Goal: Task Accomplishment & Management: Complete application form

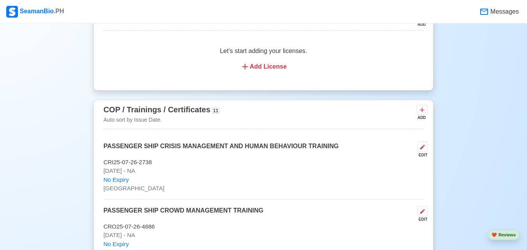
scroll to position [1031, 0]
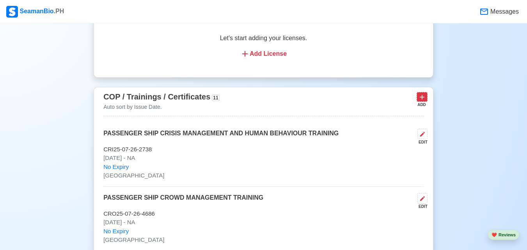
click at [426, 99] on icon at bounding box center [422, 97] width 8 height 8
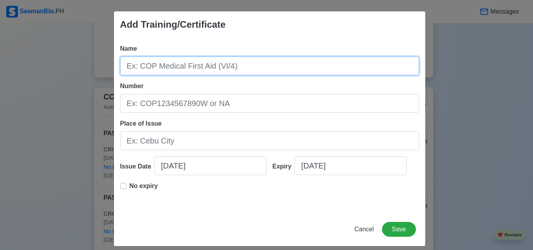
click at [336, 64] on input "Name" at bounding box center [269, 66] width 299 height 19
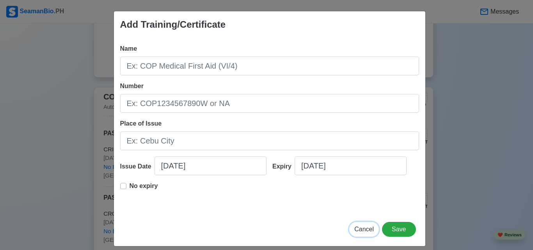
click at [370, 223] on button "Cancel" at bounding box center [364, 229] width 30 height 15
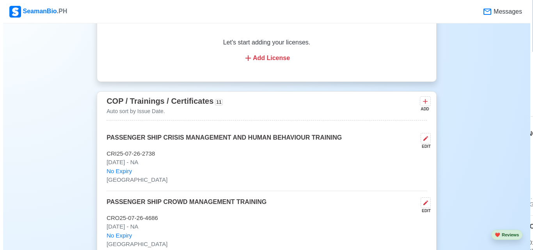
scroll to position [1044, 0]
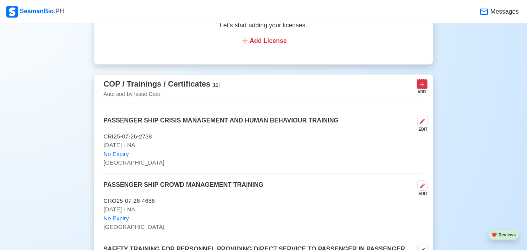
click at [425, 88] on icon at bounding box center [422, 84] width 8 height 8
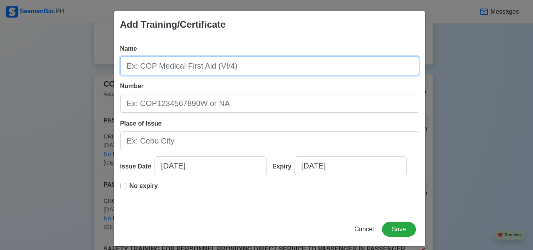
click at [248, 66] on input "Name" at bounding box center [269, 66] width 299 height 19
type input "3"
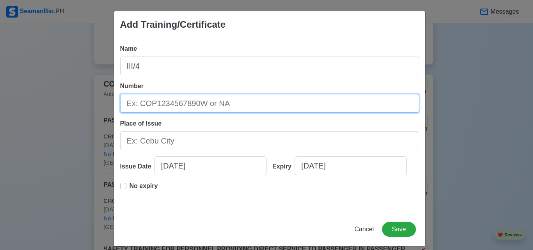
click at [234, 99] on input "Number" at bounding box center [269, 103] width 299 height 19
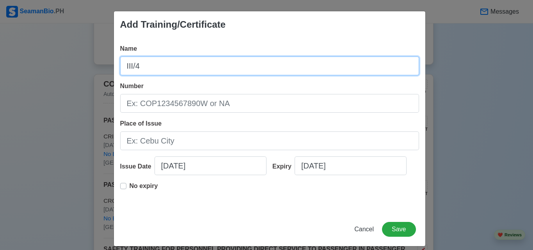
click at [250, 62] on input "III/4" at bounding box center [269, 66] width 299 height 19
type input "I"
click at [250, 62] on input "Name" at bounding box center [269, 66] width 299 height 19
type input "w"
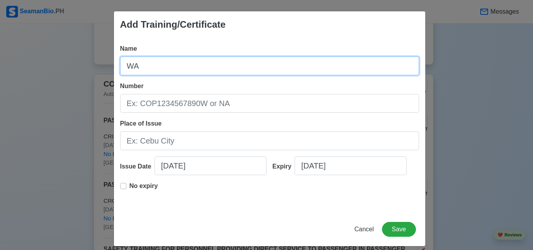
type input "W"
type input "F"
type input "R"
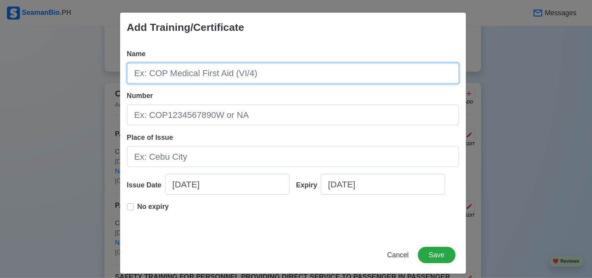
scroll to position [1044, 0]
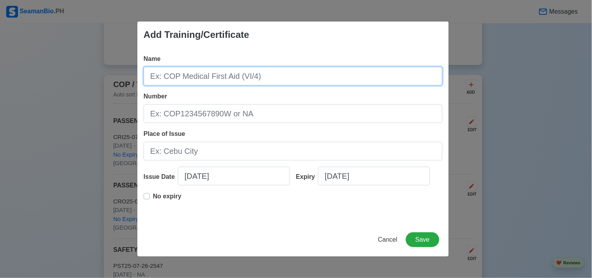
type input "w"
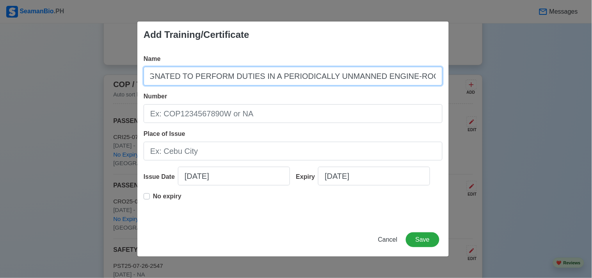
type input "WATC IN A MANNED ENGINE-ROOM OR DESIGNATED TO PERFORM DUTIES IN A PERIODICALLY …"
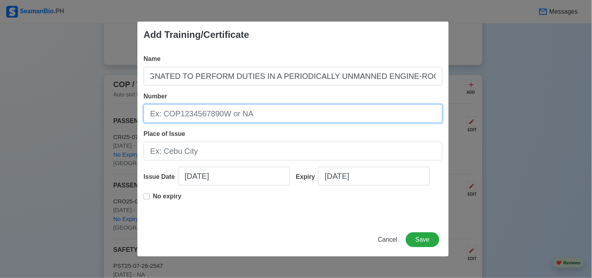
click at [219, 115] on input "Number" at bounding box center [293, 113] width 299 height 19
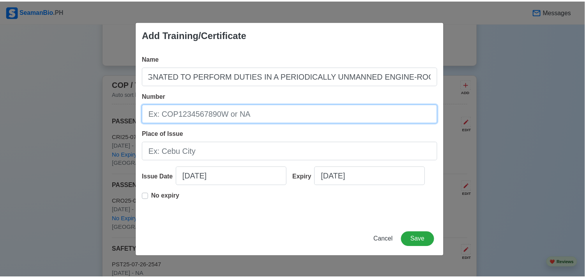
scroll to position [0, 0]
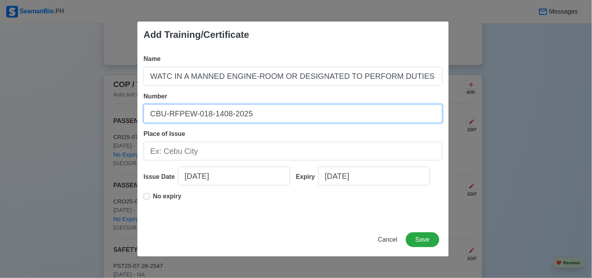
type input "CBU-RFPEW-018-1408-2025"
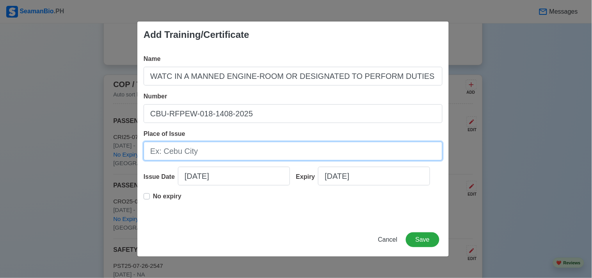
click at [224, 154] on input "Place of Issue" at bounding box center [293, 151] width 299 height 19
type input "[GEOGRAPHIC_DATA]"
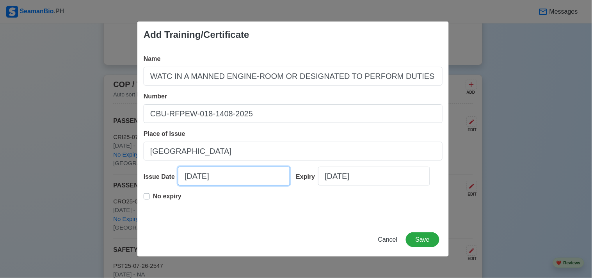
select select "****"
select select "******"
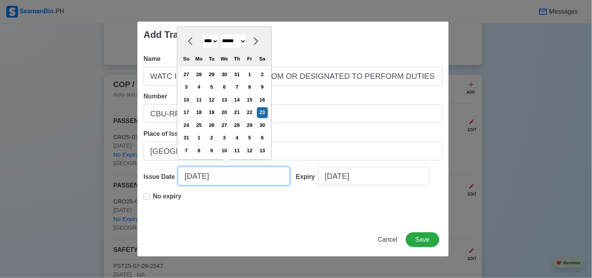
click at [217, 177] on input "[DATE]" at bounding box center [234, 176] width 112 height 19
click at [200, 177] on input "[DATE]" at bounding box center [234, 176] width 112 height 19
type input "[DATE]"
click at [153, 196] on label "No expiry" at bounding box center [167, 200] width 28 height 16
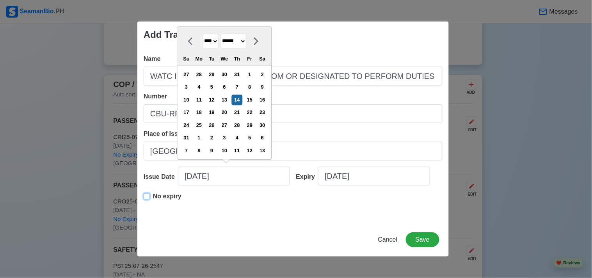
type input "[DATE]"
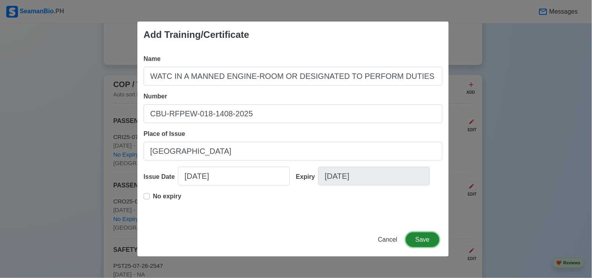
click at [420, 234] on button "Save" at bounding box center [423, 239] width 34 height 15
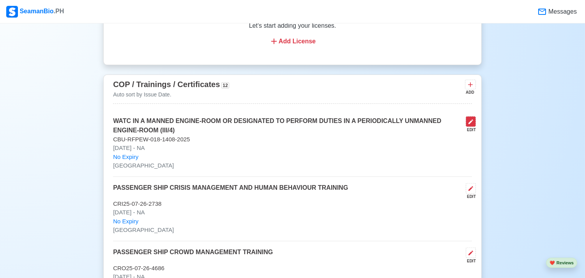
click at [473, 124] on icon at bounding box center [471, 121] width 5 height 5
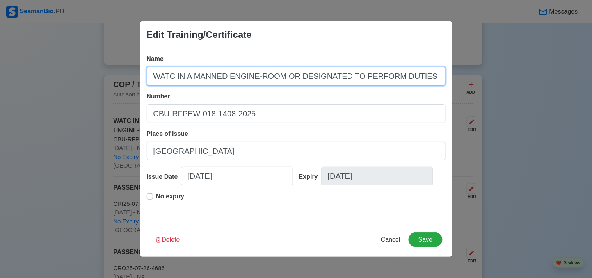
click at [172, 79] on input "WATC IN A MANNED ENGINE-ROOM OR DESIGNATED TO PERFORM DUTIES IN A PERIODICALLY …" at bounding box center [296, 76] width 299 height 19
type input "WATCH IN A MANNED ENGINE-ROOM OR DESIGNATED TO PERFORM DUTIES IN A PERIODICALLY…"
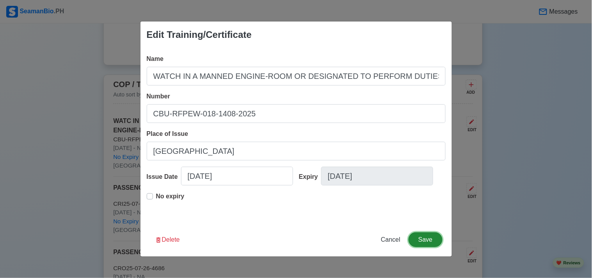
click at [419, 242] on button "Save" at bounding box center [425, 239] width 34 height 15
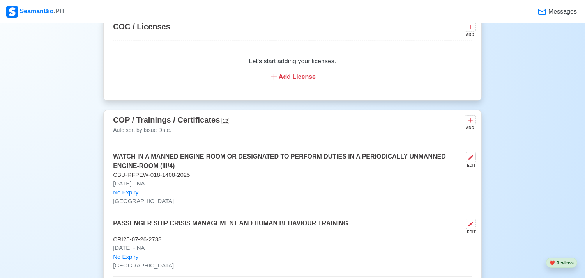
scroll to position [1002, 0]
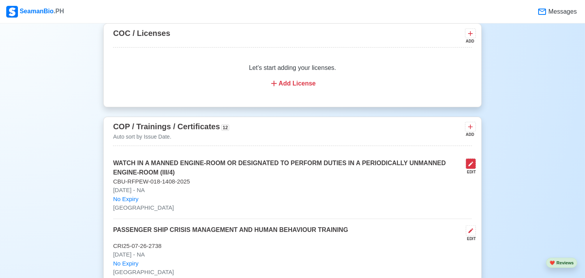
click at [472, 167] on icon at bounding box center [471, 164] width 6 height 6
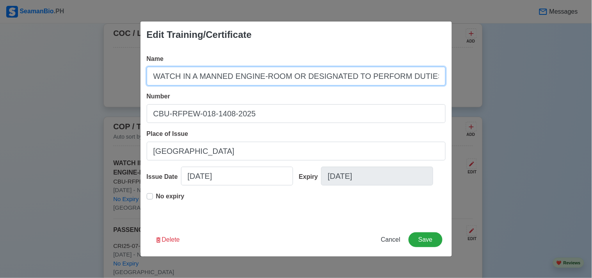
click at [153, 76] on input "WATCH IN A MANNED ENGINE-ROOM OR DESIGNATED TO PERFORM DUTIES IN A PERIODICALLY…" at bounding box center [296, 76] width 299 height 19
type input "RATING FORMING PART OF A WATCH IN A MANNED ENGINE-ROOM OR DESIGNATED TO PERFORM…"
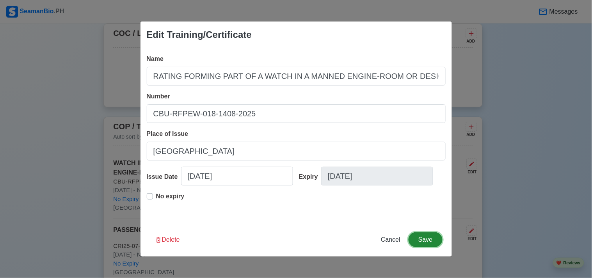
click at [430, 233] on button "Save" at bounding box center [425, 239] width 34 height 15
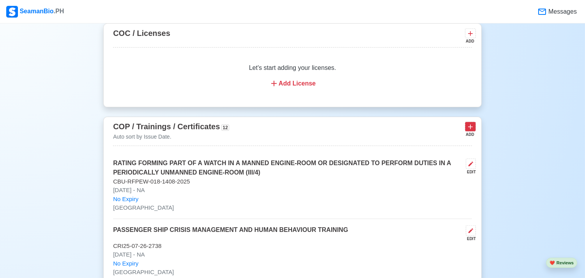
click at [468, 130] on icon at bounding box center [471, 127] width 8 height 8
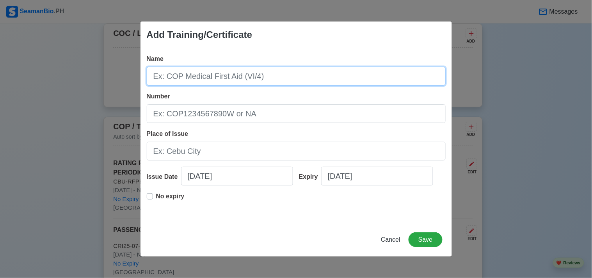
click at [310, 80] on input "Name" at bounding box center [296, 76] width 299 height 19
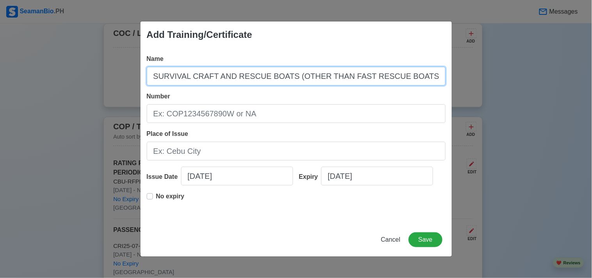
type input "SURVIVAL CRAFT AND RESCUE BOATS (OTHER THAN FAST RESCUE BOATS)"
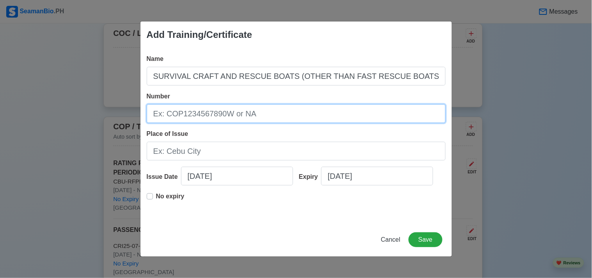
click at [260, 114] on input "Number" at bounding box center [296, 113] width 299 height 19
type input "[PHONE_NUMBER]"
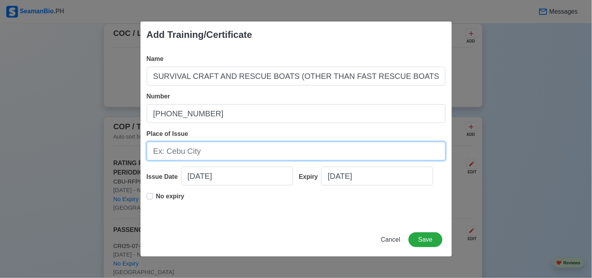
click at [246, 152] on input "Place of Issue" at bounding box center [296, 151] width 299 height 19
type input "[GEOGRAPHIC_DATA]"
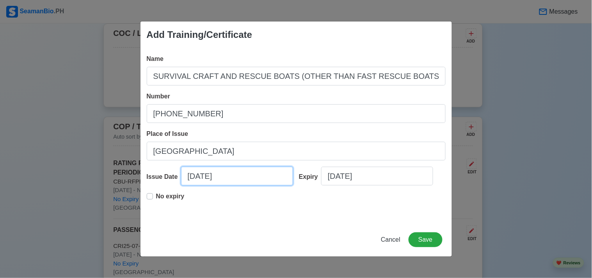
click at [206, 179] on input "[DATE]" at bounding box center [237, 176] width 112 height 19
select select "****"
select select "******"
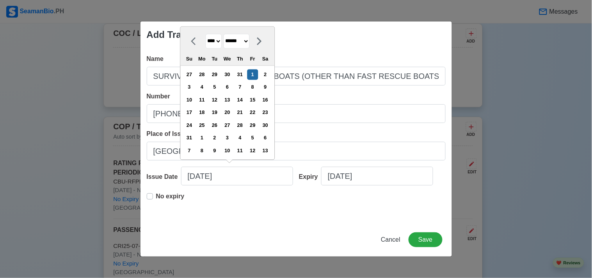
type input "[DATE]"
click at [156, 194] on label "No expiry" at bounding box center [170, 200] width 28 height 16
type input "[DATE]"
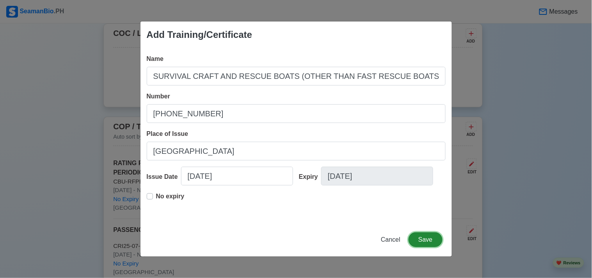
click at [433, 241] on button "Save" at bounding box center [425, 239] width 34 height 15
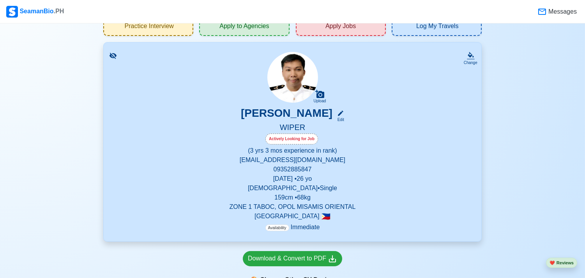
scroll to position [29, 0]
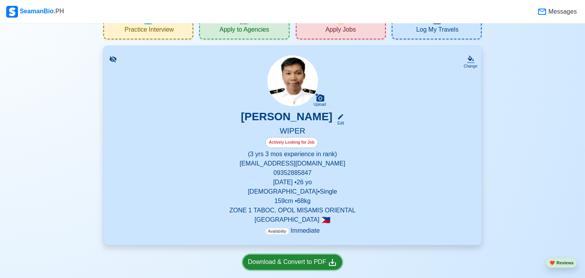
click at [287, 250] on div "Download & Convert to PDF" at bounding box center [292, 262] width 89 height 10
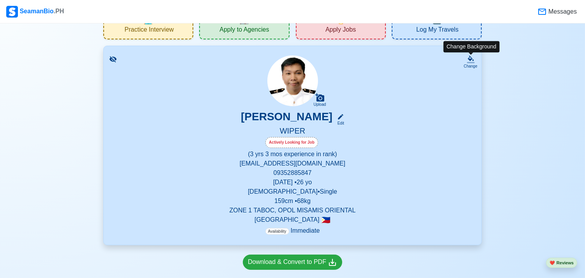
click at [474, 59] on icon at bounding box center [471, 59] width 8 height 8
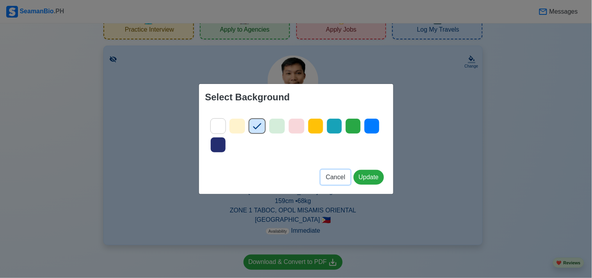
click at [337, 175] on span "Cancel" at bounding box center [336, 177] width 20 height 7
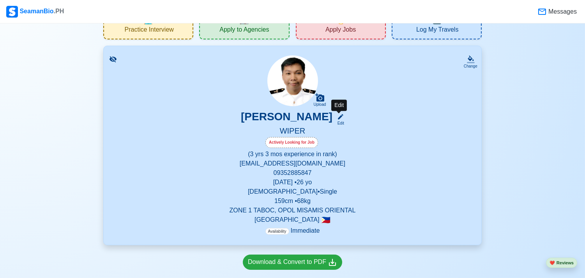
click at [340, 121] on div "Edit" at bounding box center [339, 123] width 10 height 6
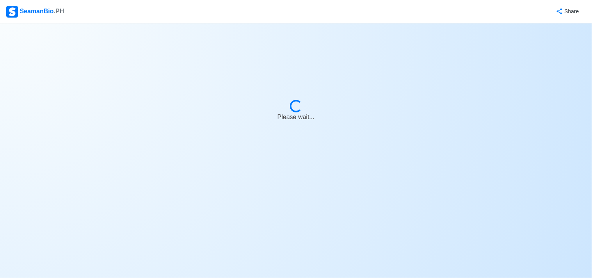
select select "Actively Looking for Job"
select select "Visible for Hiring"
select select "Single"
select select "[DEMOGRAPHIC_DATA]"
select select "PH"
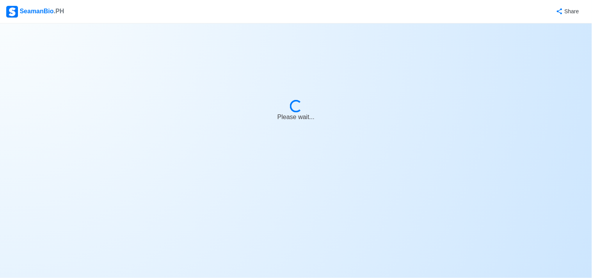
select select "3"
select select "4102416000000"
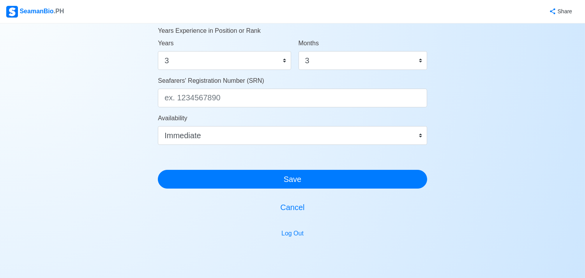
scroll to position [452, 0]
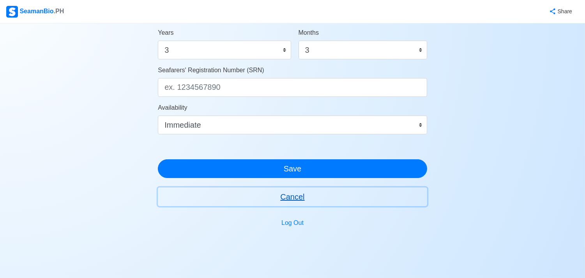
click at [272, 193] on button "Cancel" at bounding box center [293, 196] width 270 height 19
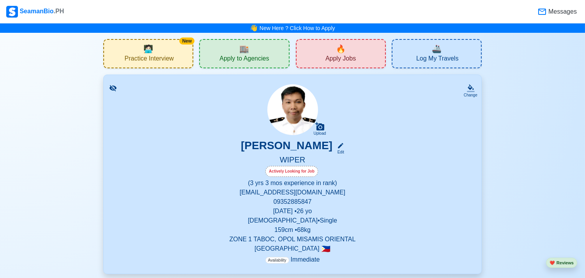
click at [262, 51] on div "🏬 Apply to Agencies" at bounding box center [244, 53] width 90 height 29
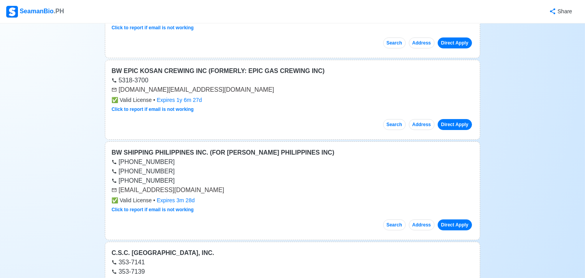
scroll to position [173, 0]
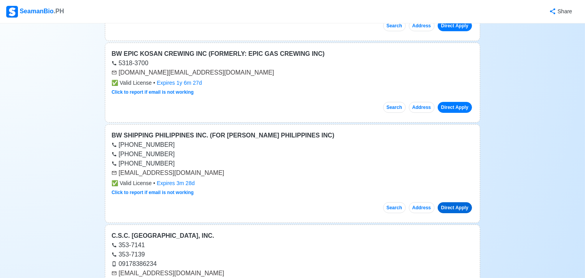
click at [463, 208] on link "Direct Apply" at bounding box center [455, 207] width 34 height 11
click at [456, 204] on link "Direct Apply" at bounding box center [455, 207] width 34 height 11
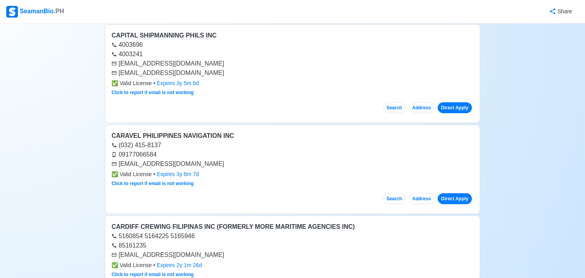
scroll to position [491, 0]
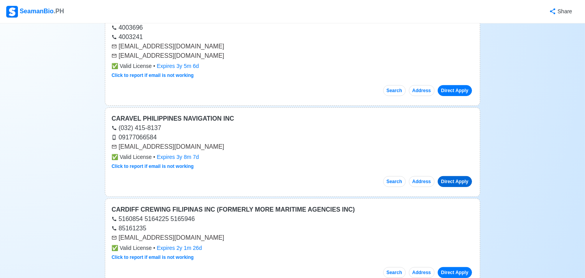
click at [443, 179] on link "Direct Apply" at bounding box center [455, 181] width 34 height 11
click at [393, 183] on button "Search" at bounding box center [394, 181] width 23 height 11
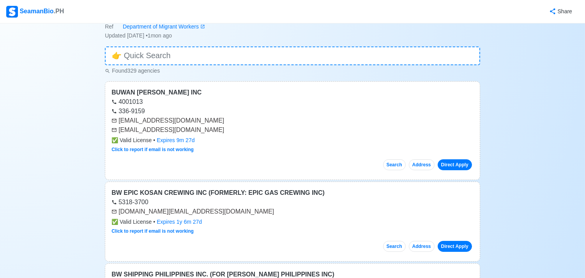
scroll to position [0, 0]
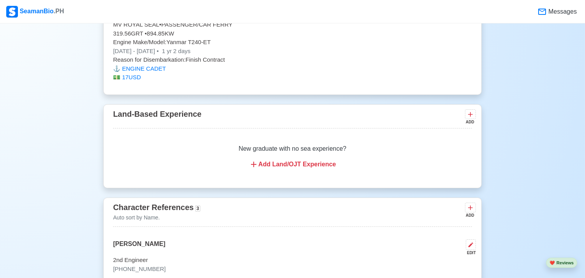
scroll to position [2464, 0]
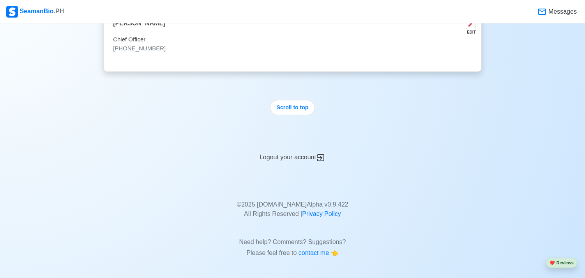
click at [304, 154] on div "Logout your account" at bounding box center [292, 152] width 379 height 19
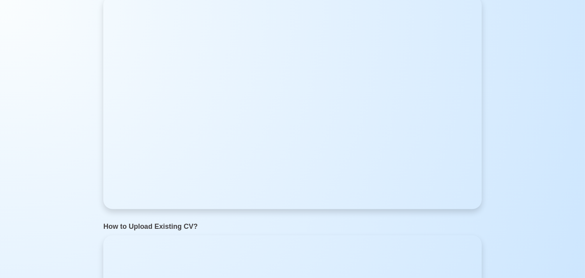
scroll to position [0, 0]
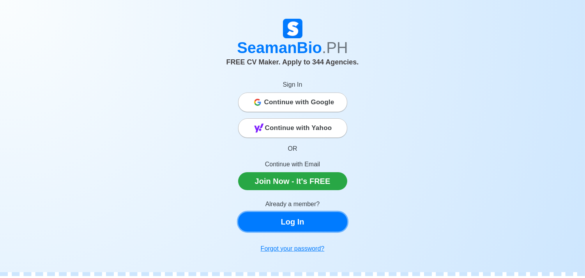
click at [294, 216] on link "Log In" at bounding box center [292, 222] width 109 height 20
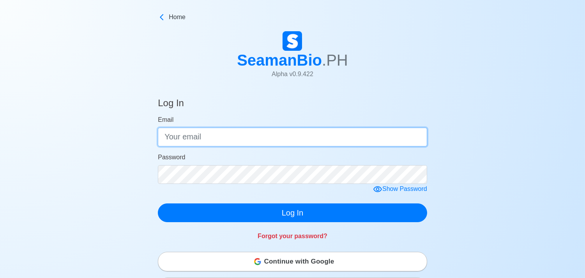
click at [260, 140] on input "Email" at bounding box center [293, 137] width 270 height 19
type input "r"
type input ","
type input "[EMAIL_ADDRESS][DOMAIN_NAME]"
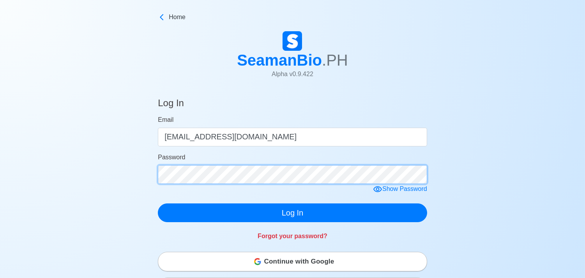
click button "Log In" at bounding box center [293, 212] width 270 height 19
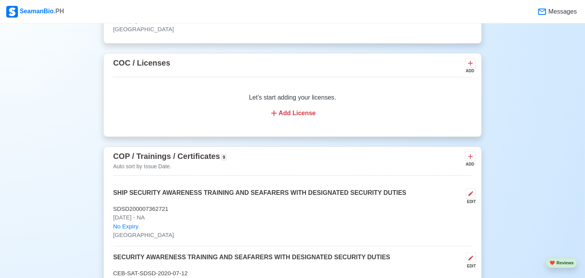
scroll to position [965, 0]
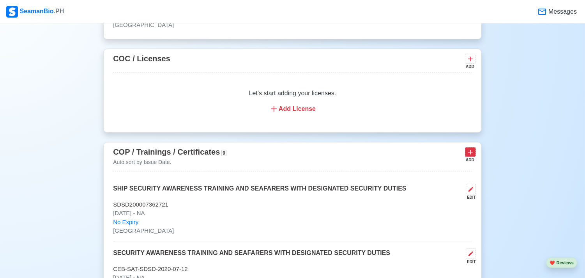
click at [472, 156] on icon at bounding box center [471, 152] width 8 height 8
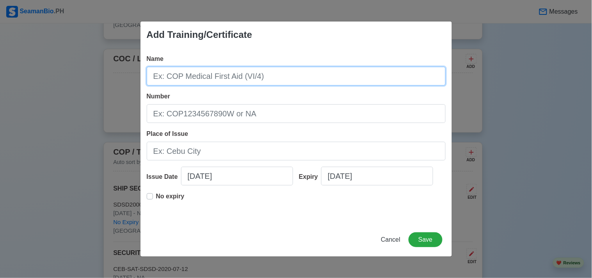
click at [361, 70] on input "Name" at bounding box center [296, 76] width 299 height 19
type input "s"
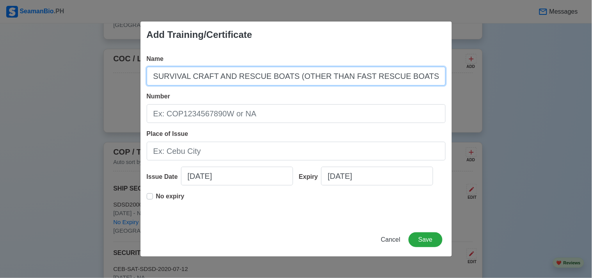
type input "SURVIVAL CRAFT AND RESCUE BOATS (OTHER THAN FAST RESCUE BOATS)"
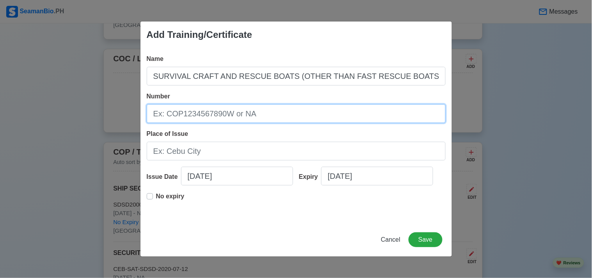
click at [346, 107] on input "Number" at bounding box center [296, 113] width 299 height 19
type input "[PHONE_NUMBER]"
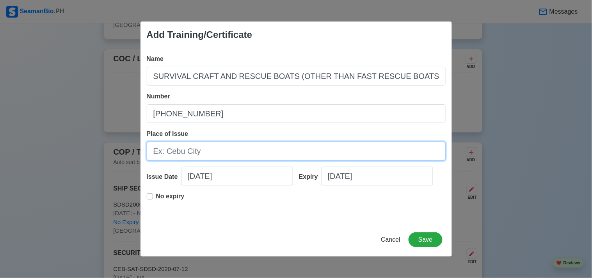
click at [290, 160] on input "Place of Issue" at bounding box center [296, 151] width 299 height 19
type input "c"
type input "[GEOGRAPHIC_DATA]"
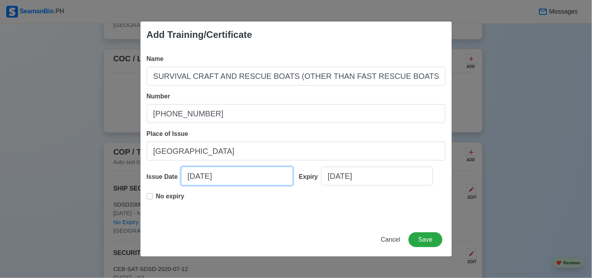
click at [205, 174] on input "[DATE]" at bounding box center [237, 176] width 112 height 19
select select "****"
select select "******"
type input "[DATE]"
click at [156, 193] on label "No expiry" at bounding box center [170, 200] width 28 height 16
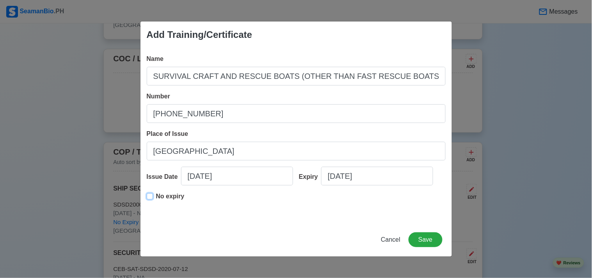
type input "[DATE]"
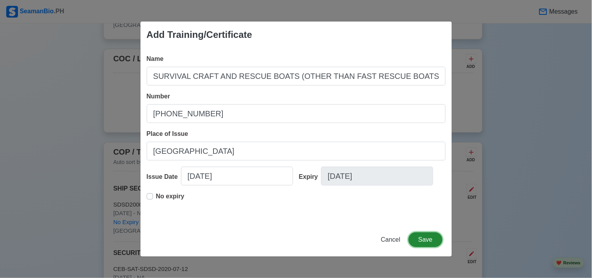
click at [436, 235] on button "Save" at bounding box center [425, 239] width 34 height 15
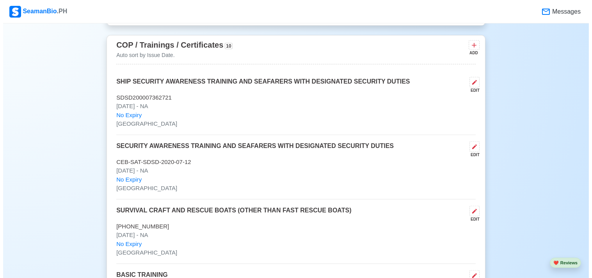
scroll to position [1067, 0]
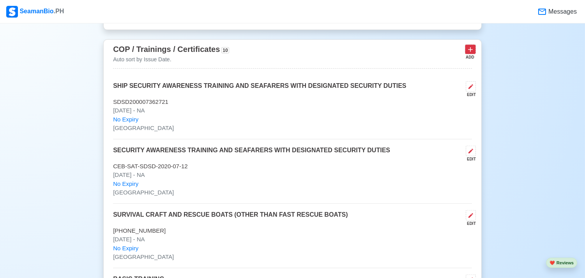
click at [468, 53] on icon at bounding box center [471, 50] width 8 height 8
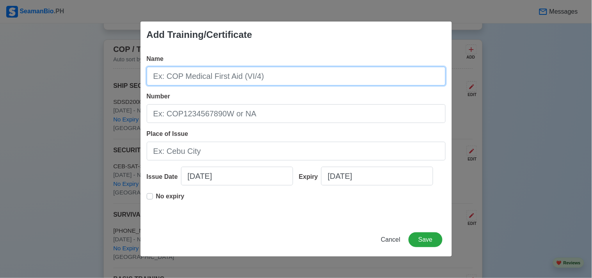
click at [348, 76] on input "Name" at bounding box center [296, 76] width 299 height 19
type input "RATINGS FORMING PART OF A WATCH IN A MANNED ENGINE-ROOM OR DESIGNATED TO PERFOR…"
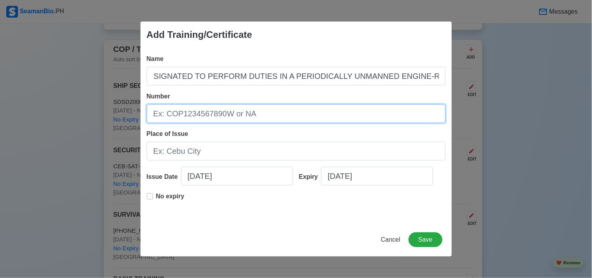
click at [250, 111] on input "Number" at bounding box center [296, 113] width 299 height 19
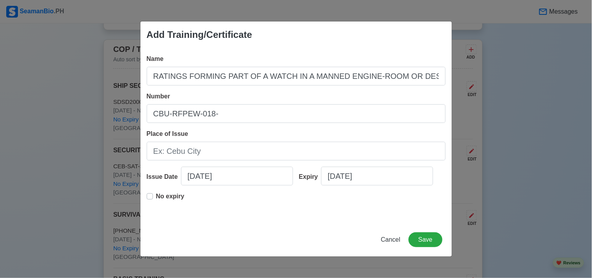
click at [250, 101] on div "Number CBU-RFPEW-018-" at bounding box center [296, 107] width 299 height 31
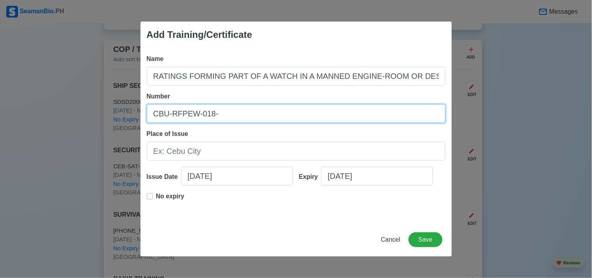
click at [229, 107] on input "CBU-RFPEW-018-" at bounding box center [296, 113] width 299 height 19
click at [229, 107] on input "CBU-RFPEW-018-14" at bounding box center [296, 113] width 299 height 19
type input "CBU-RFPEW-018-1407-2025"
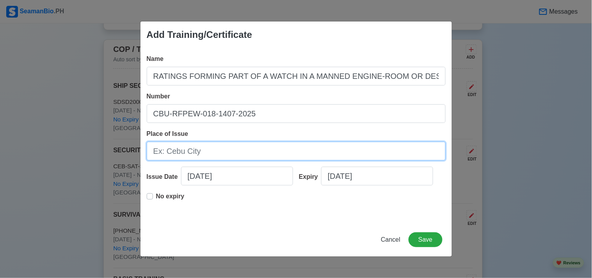
click at [226, 150] on input "Place of Issue" at bounding box center [296, 151] width 299 height 19
type input "[GEOGRAPHIC_DATA]"
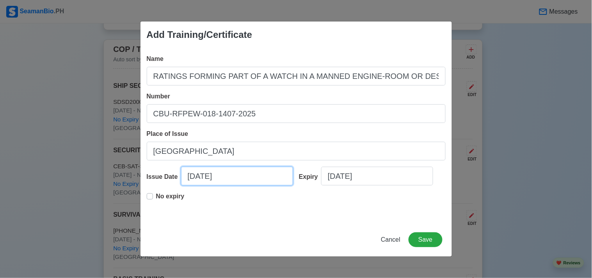
select select "****"
select select "******"
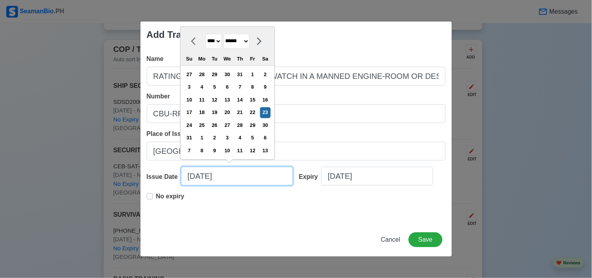
click at [202, 182] on input "[DATE]" at bounding box center [237, 176] width 112 height 19
type input "[DATE]"
click at [156, 197] on label "No expiry" at bounding box center [170, 200] width 28 height 16
type input "[DATE]"
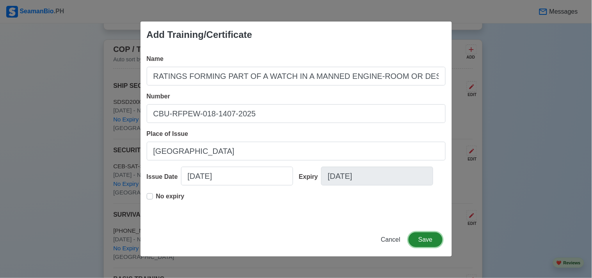
click at [419, 236] on button "Save" at bounding box center [425, 239] width 34 height 15
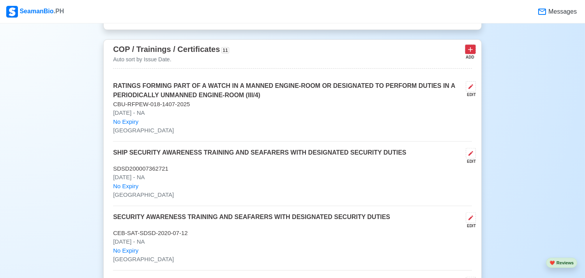
click at [472, 51] on icon at bounding box center [471, 50] width 8 height 8
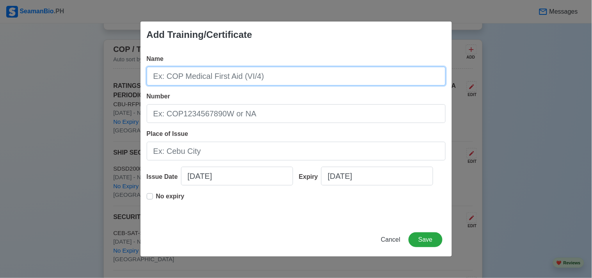
click at [412, 83] on input "Name" at bounding box center [296, 76] width 299 height 19
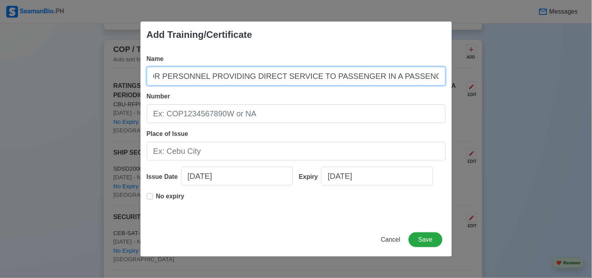
type input "SAFETY TRAINING FOR PERSONNEL PROVIDING DIRECT SERVICE TO PASSENGER IN A PASSEN…"
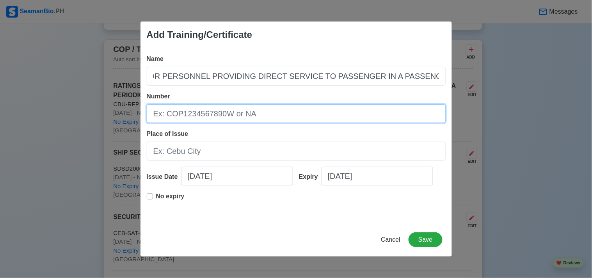
click at [328, 108] on input "Number" at bounding box center [296, 113] width 299 height 19
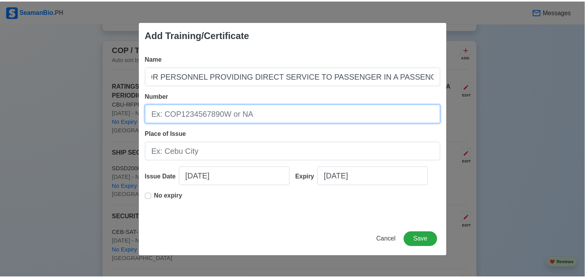
scroll to position [0, 0]
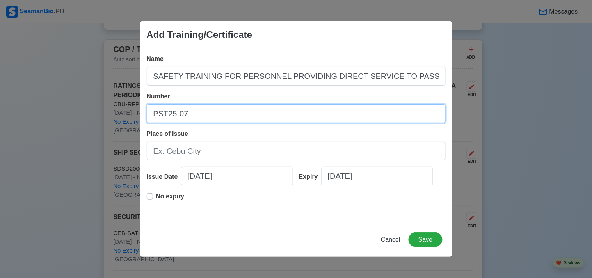
type input "PST25-07-"
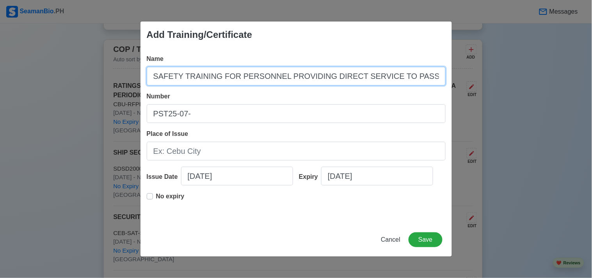
click at [342, 79] on input "SAFETY TRAINING FOR PERSONNEL PROVIDING DIRECT SERVICE TO PASSENGER IN A PASSEN…" at bounding box center [296, 76] width 299 height 19
type input "SAFETY TRAINING FOR PERSONNEL PROVIDING DIRECT SERVICE TO PASSENGER IN A PASSEN…"
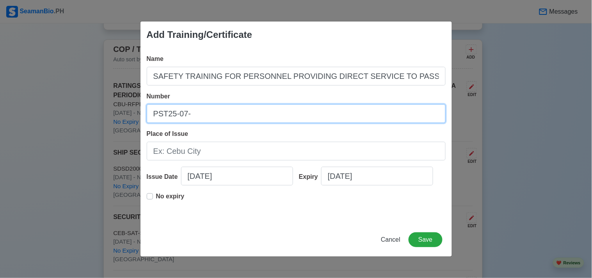
click at [277, 111] on input "PST25-07-" at bounding box center [296, 113] width 299 height 19
type input "PST25-07-26-2545"
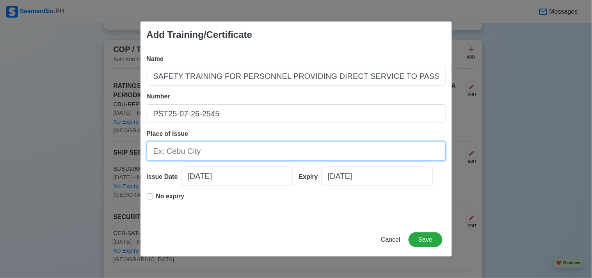
click at [252, 153] on input "Place of Issue" at bounding box center [296, 151] width 299 height 19
type input "[GEOGRAPHIC_DATA]"
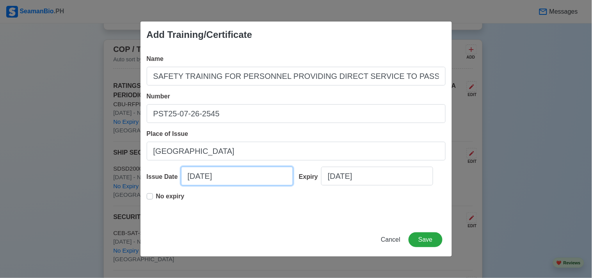
select select "****"
select select "******"
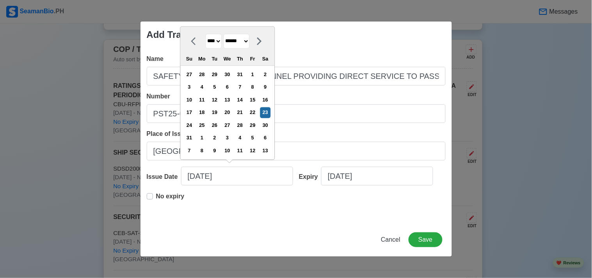
drag, startPoint x: 207, startPoint y: 174, endPoint x: 200, endPoint y: 96, distance: 78.3
click at [195, 96] on div "10" at bounding box center [189, 99] width 11 height 11
type input "[DATE]"
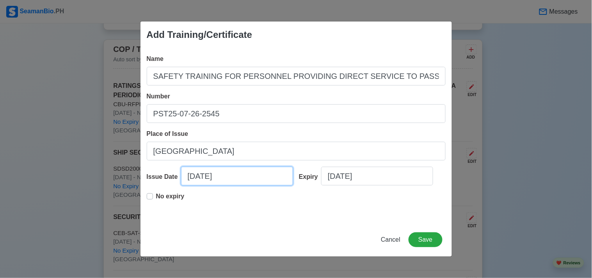
click at [204, 177] on input "[DATE]" at bounding box center [237, 176] width 112 height 19
select select "****"
select select "******"
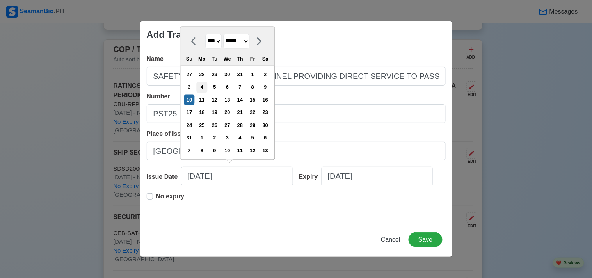
click at [207, 86] on div "4" at bounding box center [202, 87] width 11 height 11
type input "[DATE]"
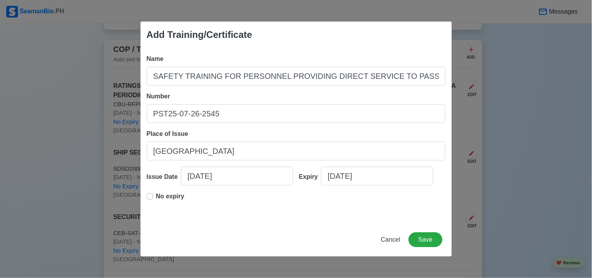
click at [156, 198] on label "No expiry" at bounding box center [170, 200] width 28 height 16
type input "[DATE]"
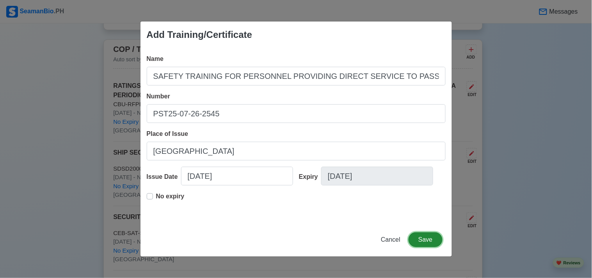
click at [422, 235] on button "Save" at bounding box center [425, 239] width 34 height 15
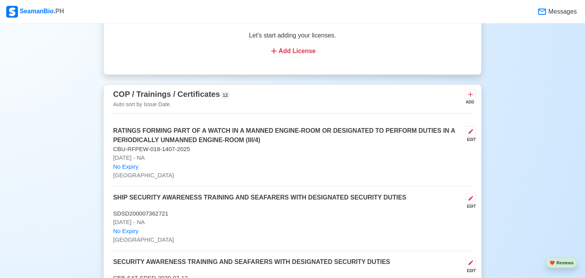
scroll to position [1015, 0]
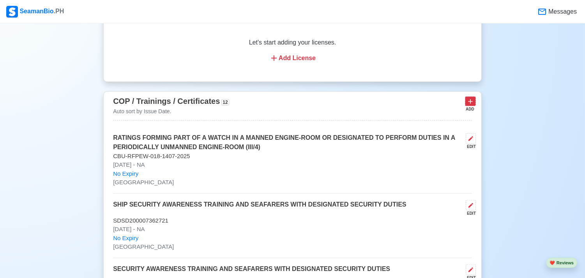
click at [467, 105] on icon at bounding box center [471, 102] width 8 height 8
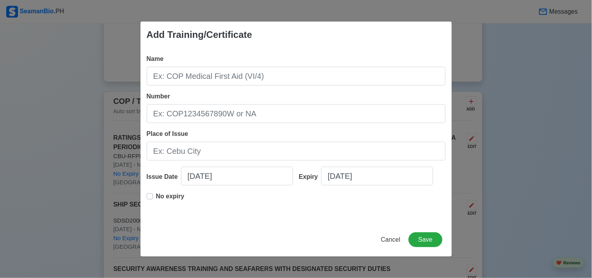
click at [381, 88] on div "Name Number Place of Issue Issue Date [DATE] Expiry [DATE] No expiry" at bounding box center [295, 135] width 311 height 175
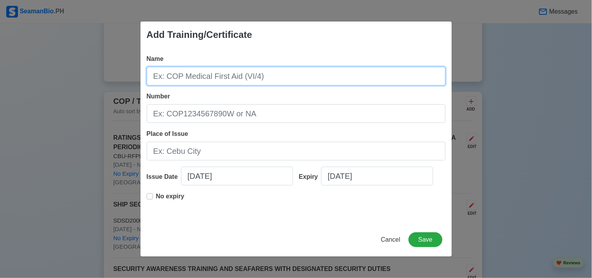
click at [383, 83] on input "Name" at bounding box center [296, 76] width 299 height 19
type input "PASSENGER SHIP CROWD MANAGEMENT TRAINING"
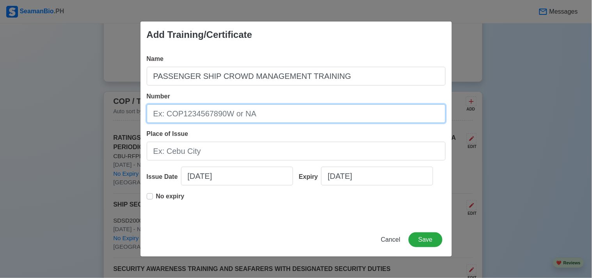
drag, startPoint x: 347, startPoint y: 105, endPoint x: 315, endPoint y: 106, distance: 32.0
click at [315, 106] on input "Number" at bounding box center [296, 113] width 299 height 19
type input "CRO25-07-26-4684"
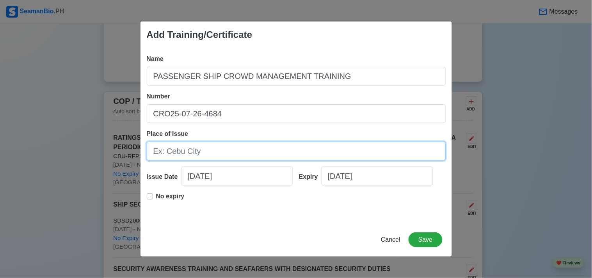
click at [298, 154] on input "Place of Issue" at bounding box center [296, 151] width 299 height 19
type input "[GEOGRAPHIC_DATA]"
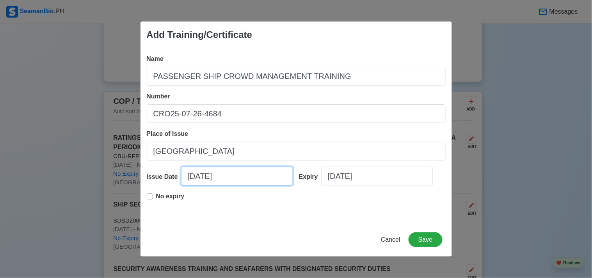
click at [207, 175] on input "[DATE]" at bounding box center [237, 176] width 112 height 19
select select "****"
select select "******"
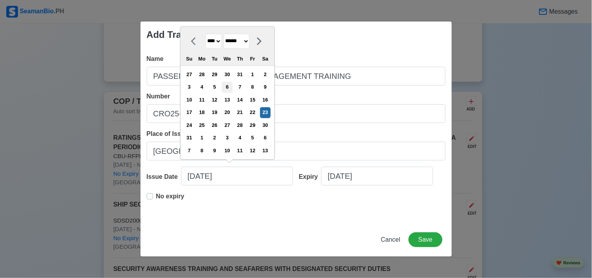
click at [232, 84] on div "6" at bounding box center [227, 87] width 11 height 11
type input "[DATE]"
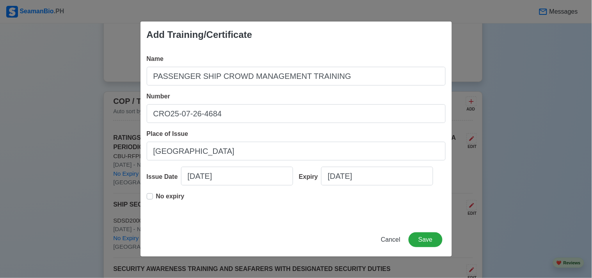
click at [156, 197] on label "No expiry" at bounding box center [170, 200] width 28 height 16
type input "[DATE]"
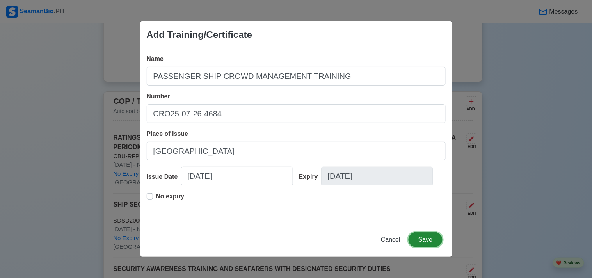
click at [418, 237] on button "Save" at bounding box center [425, 239] width 34 height 15
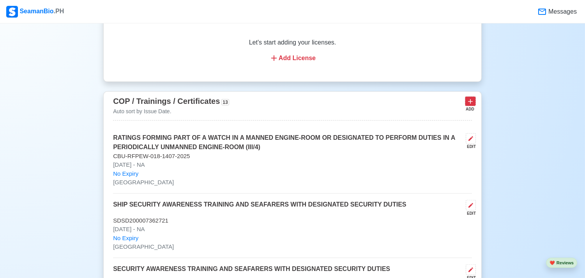
click at [471, 104] on icon at bounding box center [470, 101] width 5 height 5
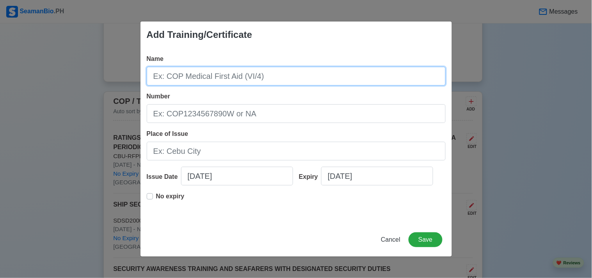
click at [329, 81] on input "Name" at bounding box center [296, 76] width 299 height 19
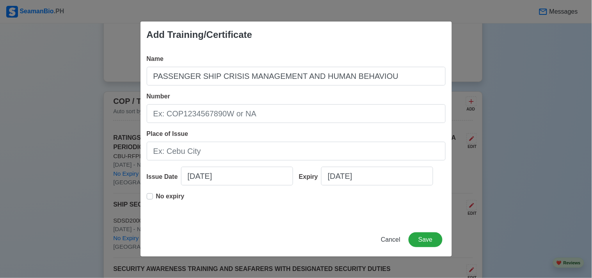
click at [330, 87] on div "Name PASSENGER SHIP CRISIS MANAGEMENT AND HUMAN BEHAVIOU Number Place of Issue …" at bounding box center [295, 135] width 311 height 175
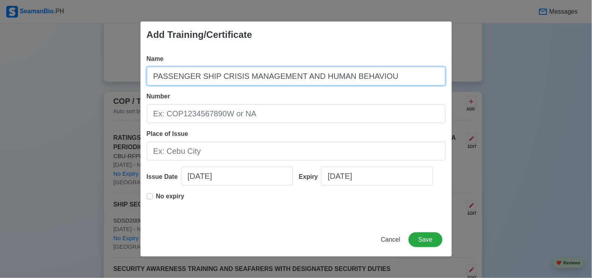
click at [383, 78] on input "PASSENGER SHIP CRISIS MANAGEMENT AND HUMAN BEHAVIOU" at bounding box center [296, 76] width 299 height 19
type input "PASSENGER SHIP CRISIS MANAGEMENT AND HUMAN BEHAVIOUR TRAINING"
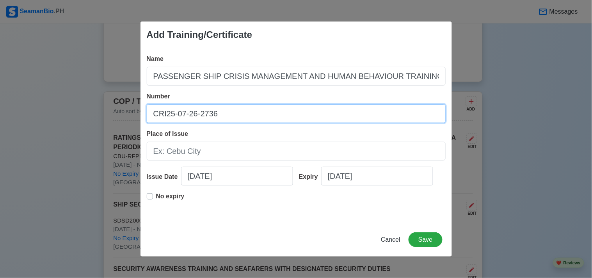
type input "CRI25-07-26-2736"
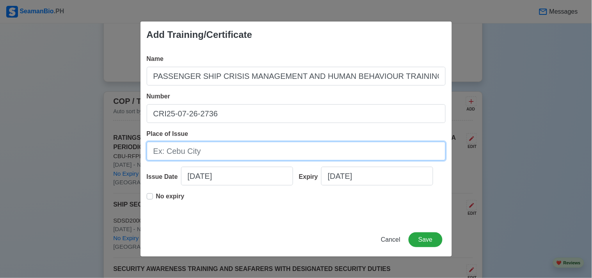
click at [319, 142] on input "Place of Issue" at bounding box center [296, 151] width 299 height 19
type input "[GEOGRAPHIC_DATA]"
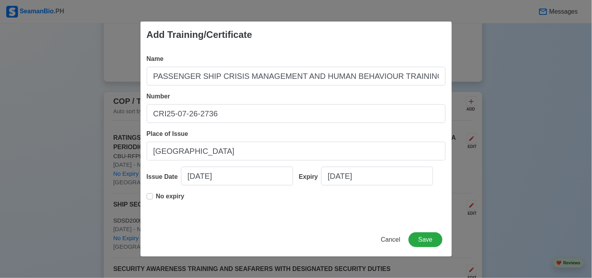
click at [145, 191] on div "Name PASSENGER SHIP CRISIS MANAGEMENT AND HUMAN BEHAVIOUR TRAINING Number CRI25…" at bounding box center [295, 135] width 311 height 175
click at [145, 192] on div "Name PASSENGER SHIP CRISIS MANAGEMENT AND HUMAN BEHAVIOUR TRAINING Number CRI25…" at bounding box center [295, 135] width 311 height 175
click at [156, 194] on label "No expiry" at bounding box center [170, 200] width 28 height 16
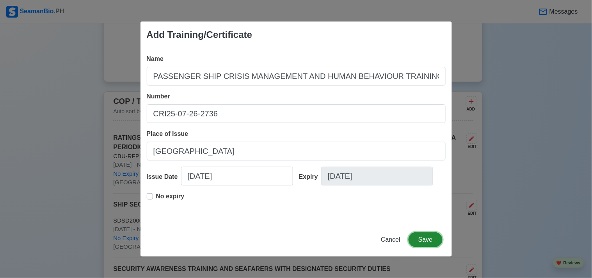
click at [427, 234] on button "Save" at bounding box center [425, 239] width 34 height 15
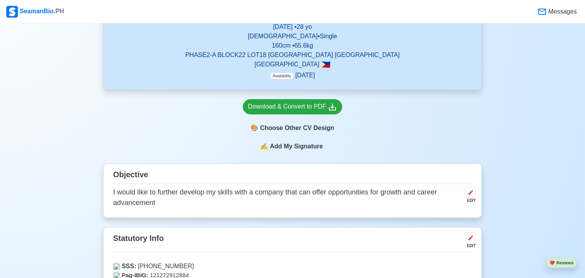
scroll to position [189, 0]
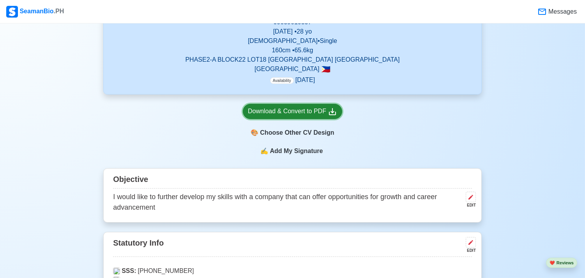
click at [335, 114] on icon at bounding box center [332, 111] width 9 height 9
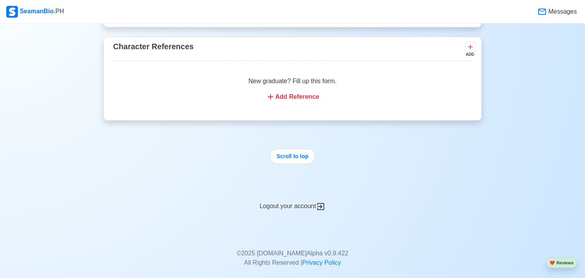
scroll to position [2470, 0]
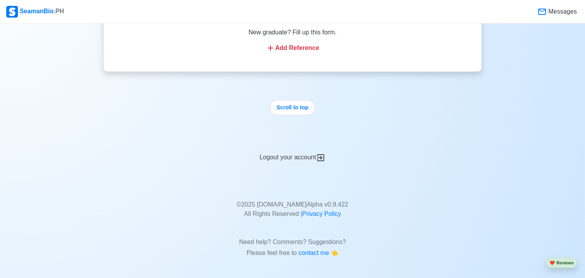
click at [298, 156] on div "Logout your account" at bounding box center [292, 152] width 379 height 19
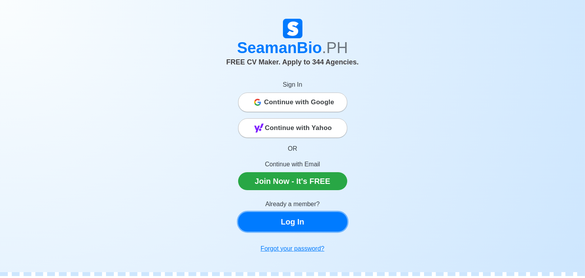
click at [281, 219] on link "Log In" at bounding box center [292, 222] width 109 height 20
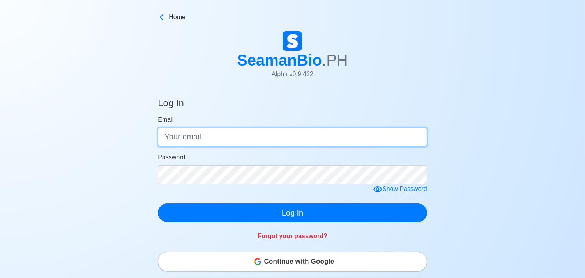
click at [279, 135] on input "Email" at bounding box center [293, 137] width 270 height 19
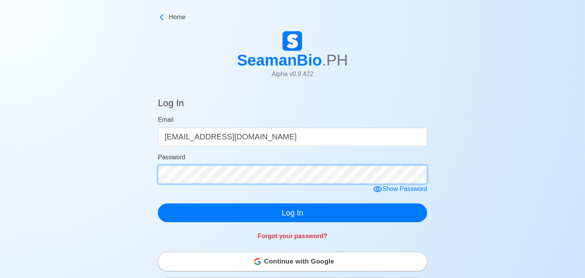
click button "Log In" at bounding box center [293, 212] width 270 height 19
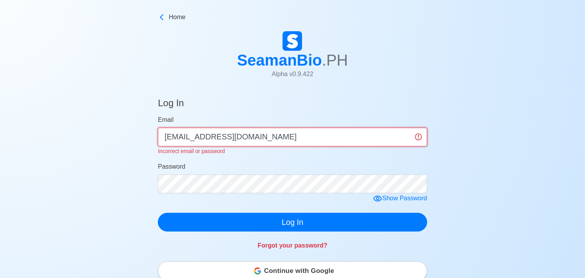
click at [214, 138] on input "[EMAIL_ADDRESS][DOMAIN_NAME]" at bounding box center [293, 137] width 270 height 19
type input "[EMAIL_ADDRESS][DOMAIN_NAME]"
click button "Log In" at bounding box center [293, 222] width 270 height 19
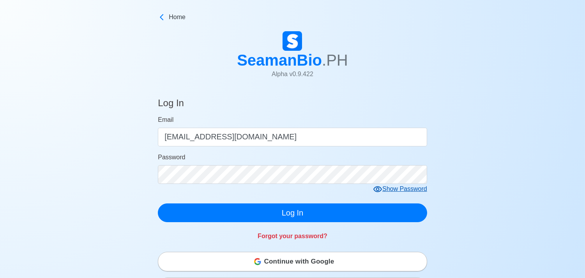
click at [392, 200] on form "Email [EMAIL_ADDRESS][DOMAIN_NAME] Password Show Password Log In" at bounding box center [293, 168] width 270 height 107
click at [381, 188] on icon at bounding box center [377, 188] width 9 height 9
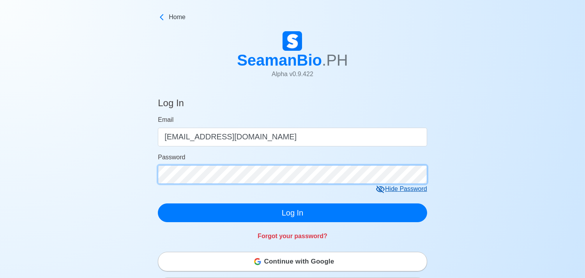
click button "Log In" at bounding box center [293, 212] width 270 height 19
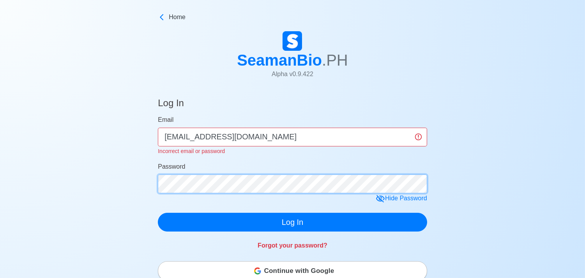
click button "Log In" at bounding box center [293, 222] width 270 height 19
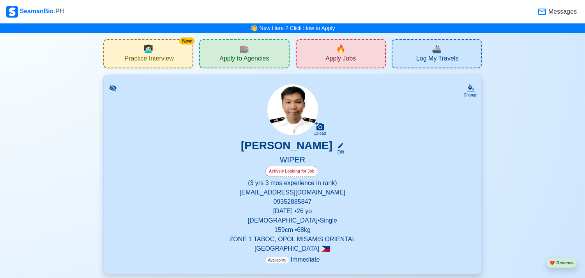
click at [332, 57] on span "Apply Jobs" at bounding box center [341, 60] width 30 height 10
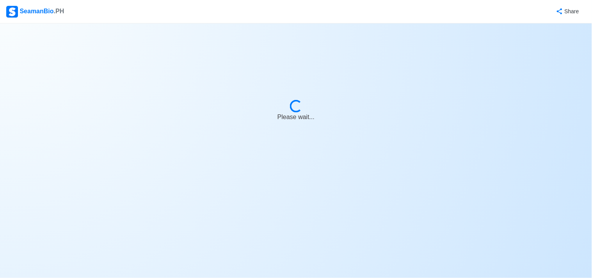
select select "Wiper"
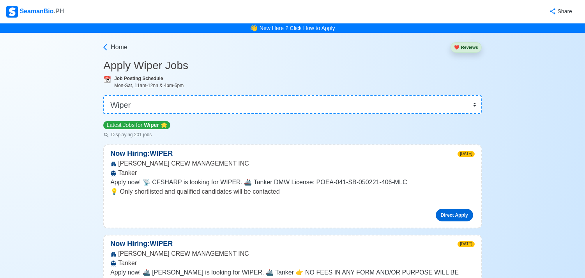
click at [450, 215] on link "Direct Apply" at bounding box center [454, 215] width 37 height 12
click at [446, 211] on link "Direct Apply" at bounding box center [454, 215] width 37 height 12
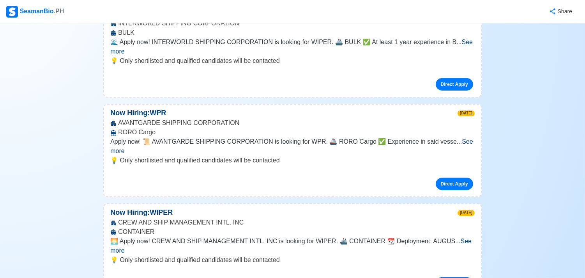
scroll to position [398, 0]
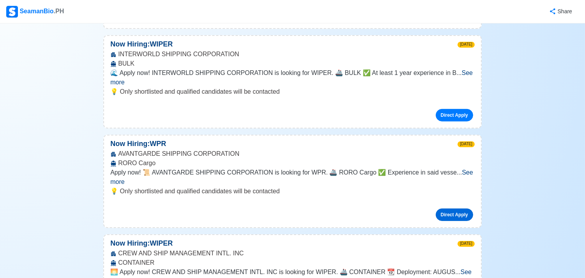
click at [461, 208] on link "Direct Apply" at bounding box center [454, 214] width 37 height 12
